Goal: Ask a question

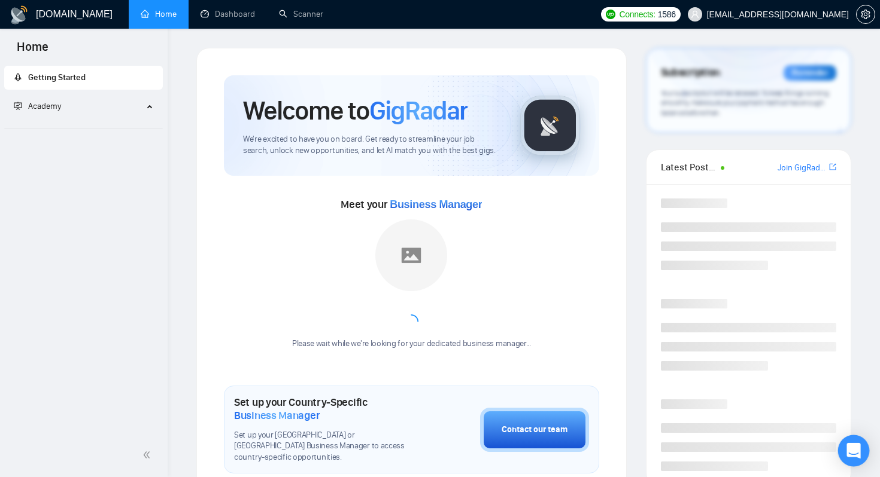
click at [857, 449] on icon "Open Intercom Messenger" at bounding box center [853, 451] width 14 height 16
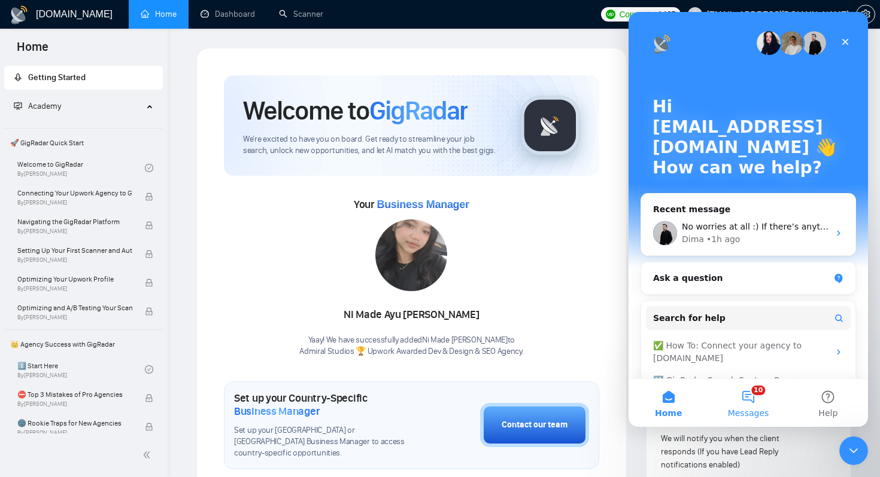
click at [753, 400] on button "10 Messages" at bounding box center [748, 403] width 80 height 48
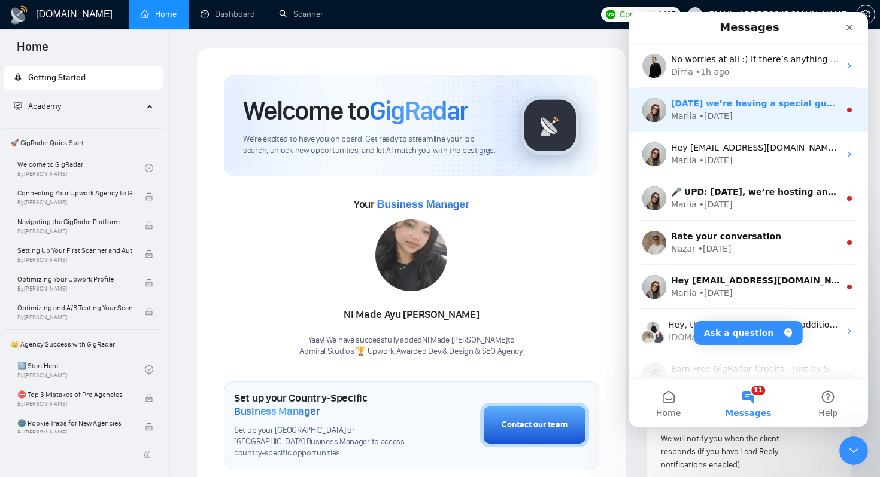
click at [713, 112] on div "• [DATE]" at bounding box center [716, 116] width 34 height 13
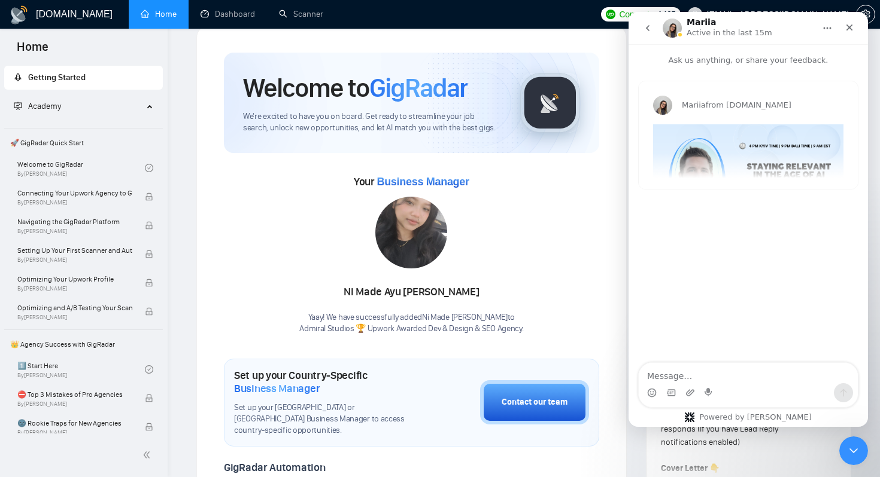
scroll to position [41, 0]
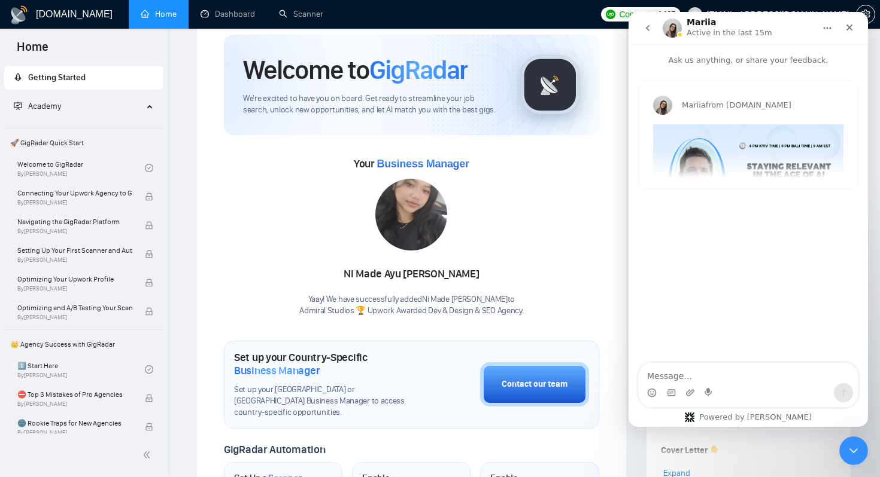
click at [729, 150] on img "Mariia says…" at bounding box center [748, 178] width 190 height 108
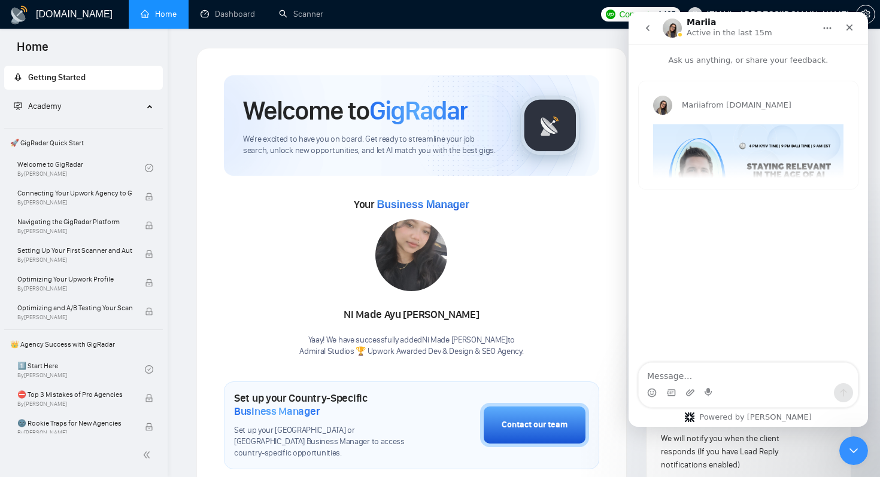
click at [716, 63] on p "Ask us anything, or share your feedback." at bounding box center [747, 55] width 239 height 22
click at [717, 130] on img "Mariia says…" at bounding box center [748, 178] width 190 height 108
click at [734, 155] on div "Mariia from [DOMAIN_NAME] [DATE] we’re having a special guest - [PERSON_NAME] […" at bounding box center [747, 135] width 219 height 108
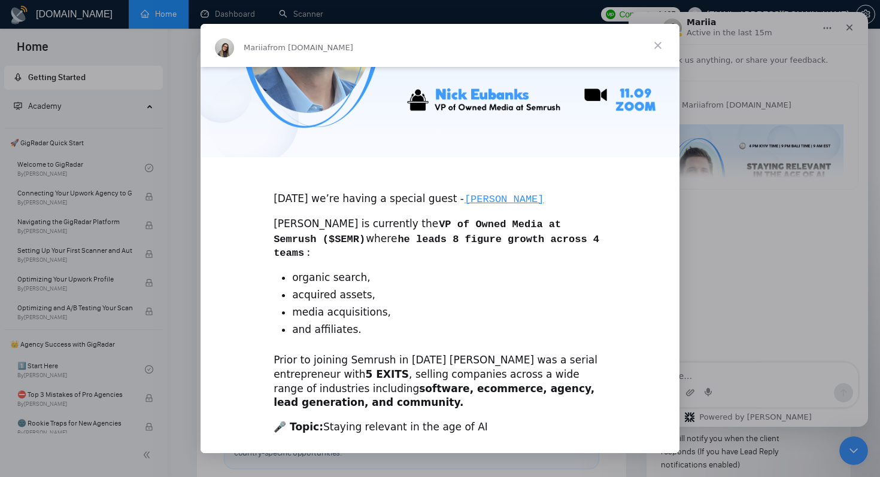
scroll to position [182, 0]
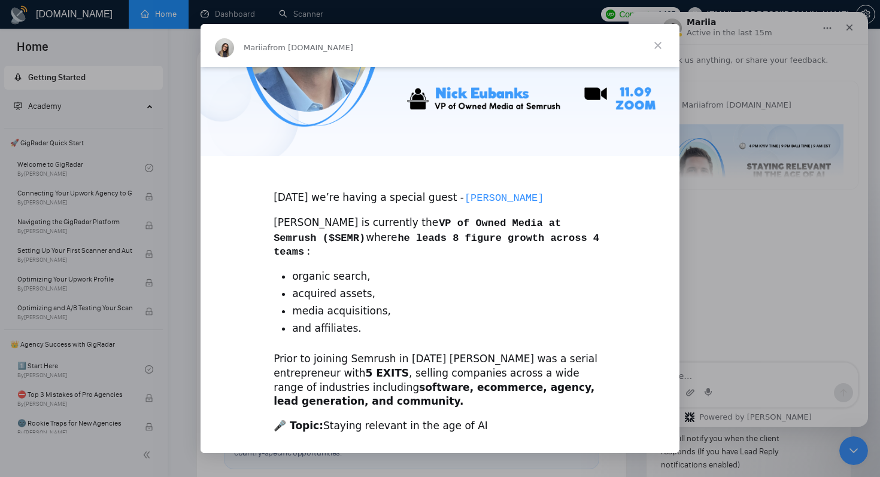
click at [527, 197] on code "[PERSON_NAME]" at bounding box center [504, 198] width 81 height 13
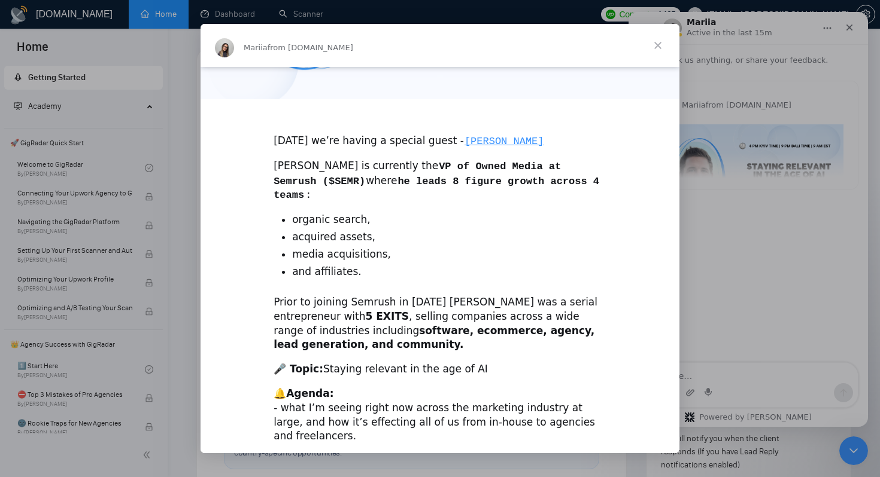
scroll to position [249, 0]
